Goal: Task Accomplishment & Management: Complete application form

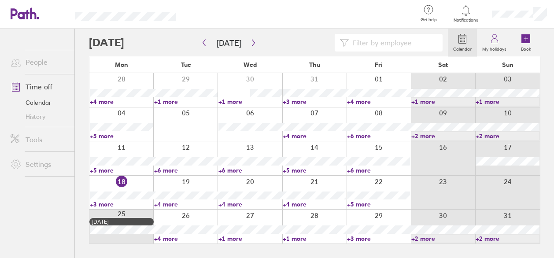
click at [33, 84] on link "Time off" at bounding box center [39, 87] width 71 height 18
click at [496, 45] on label "My holidays" at bounding box center [494, 48] width 35 height 8
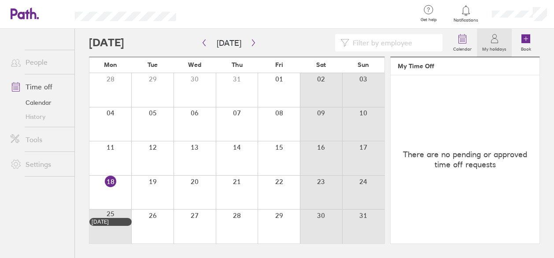
click at [164, 221] on div at bounding box center [152, 227] width 42 height 34
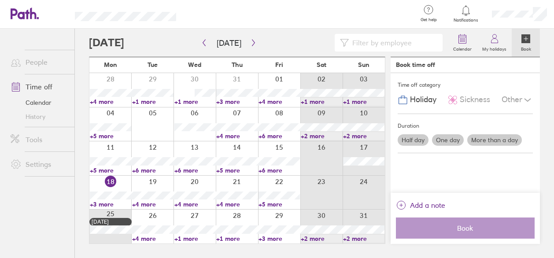
drag, startPoint x: 526, startPoint y: 39, endPoint x: 504, endPoint y: 100, distance: 65.2
click at [526, 39] on icon at bounding box center [526, 39] width 4 height 0
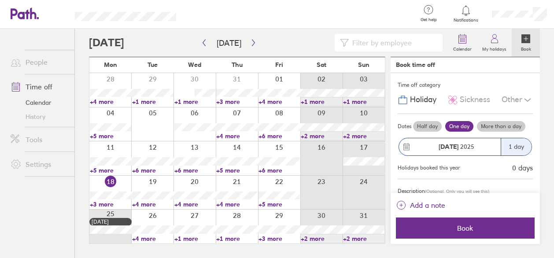
click at [500, 121] on label "More than a day" at bounding box center [501, 126] width 48 height 11
click at [0, 0] on input "More than a day" at bounding box center [0, 0] width 0 height 0
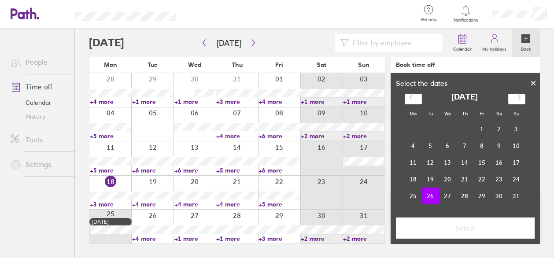
scroll to position [9, 0]
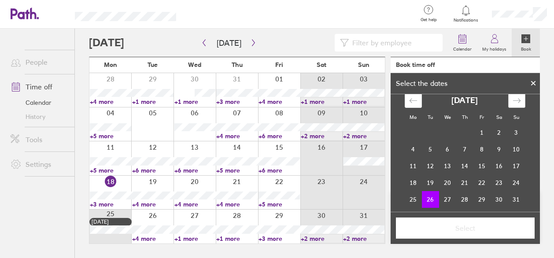
click at [516, 102] on icon "Move forward to switch to the next month." at bounding box center [517, 100] width 8 height 8
click at [464, 149] on td "11" at bounding box center [464, 149] width 17 height 17
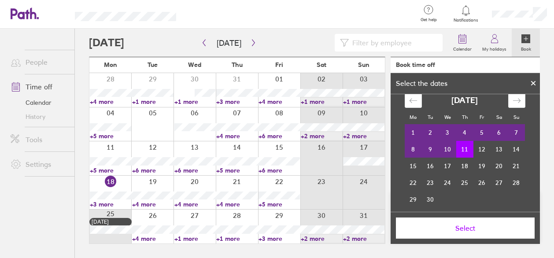
click at [474, 229] on span "Select" at bounding box center [465, 228] width 126 height 8
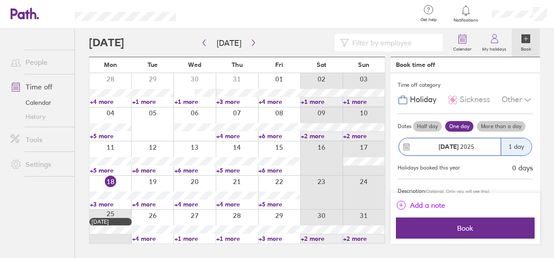
click at [442, 205] on span "Add a note" at bounding box center [427, 205] width 35 height 14
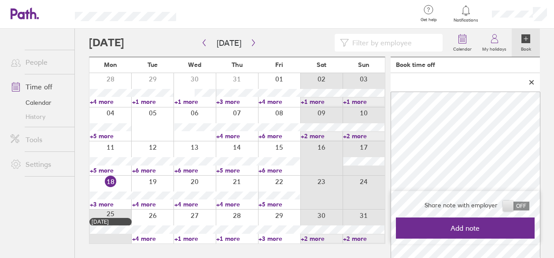
click at [512, 207] on span at bounding box center [516, 206] width 26 height 9
click at [530, 208] on input "checkbox" at bounding box center [530, 208] width 0 height 0
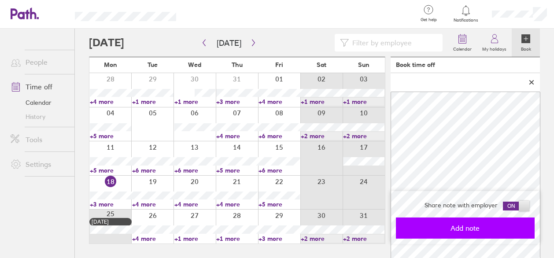
click at [485, 229] on span "Add note" at bounding box center [465, 228] width 126 height 8
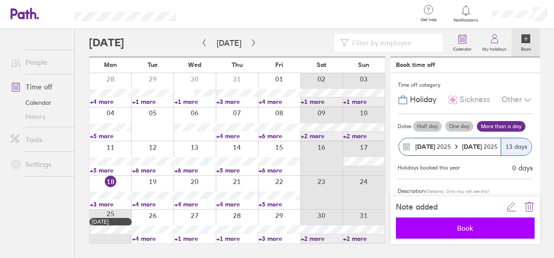
click at [468, 224] on span "Book" at bounding box center [465, 228] width 126 height 8
